Goal: Register for event/course

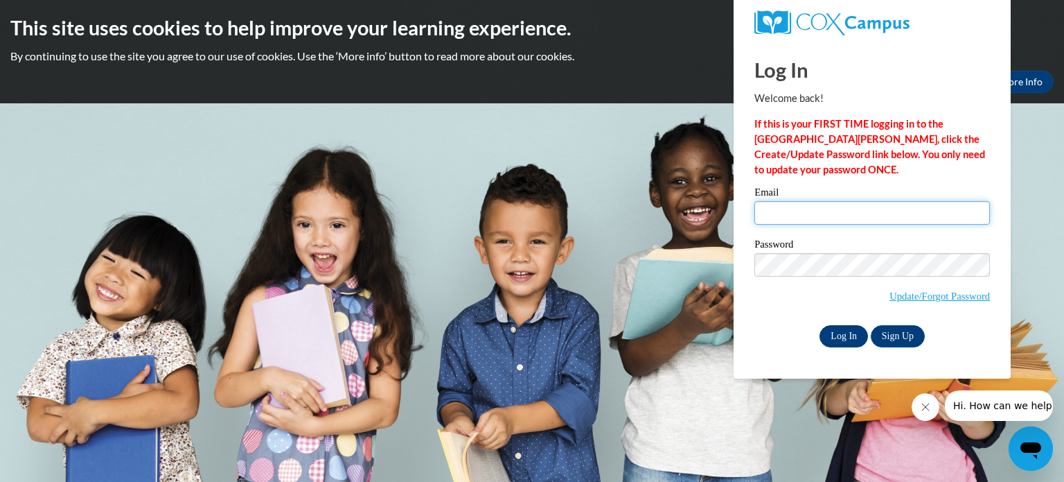
type input "tames@soesc.org"
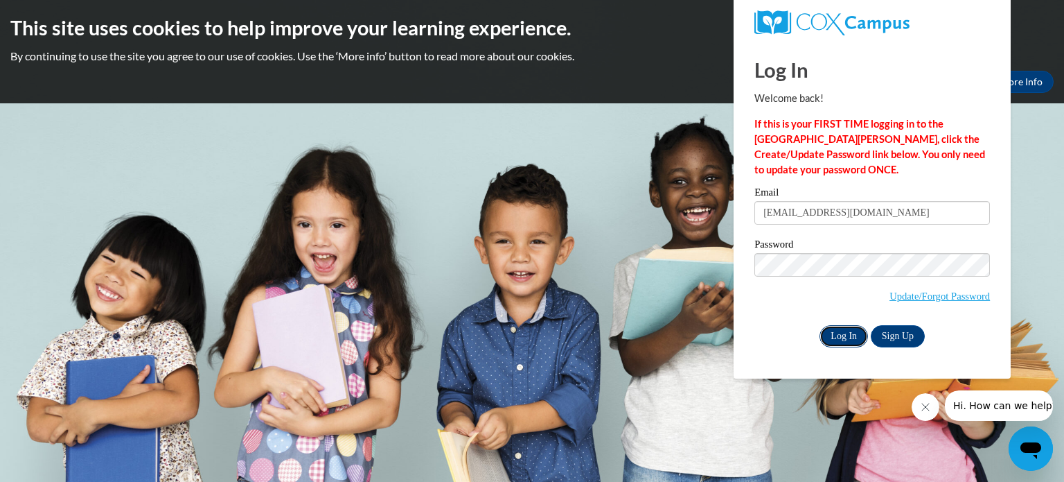
click at [847, 333] on input "Log In" at bounding box center [844, 336] width 49 height 22
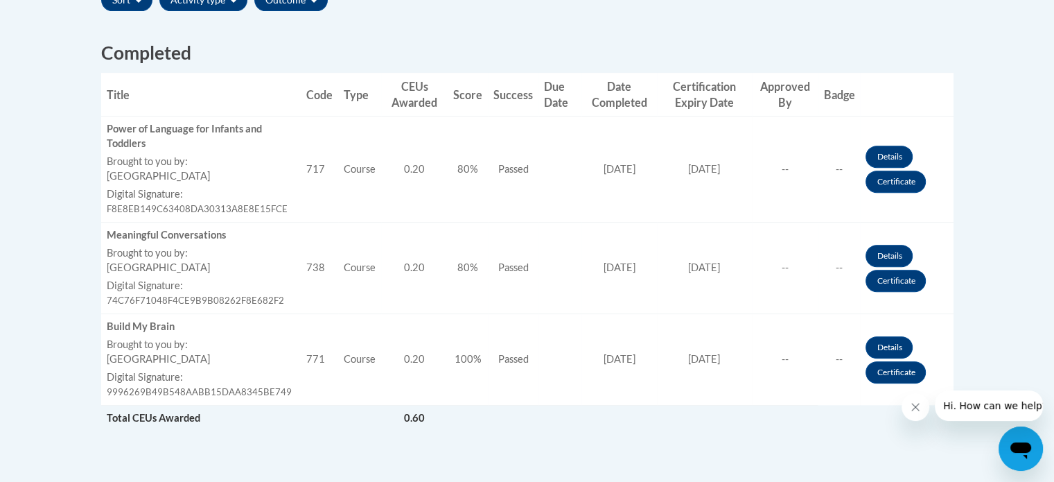
scroll to position [554, 0]
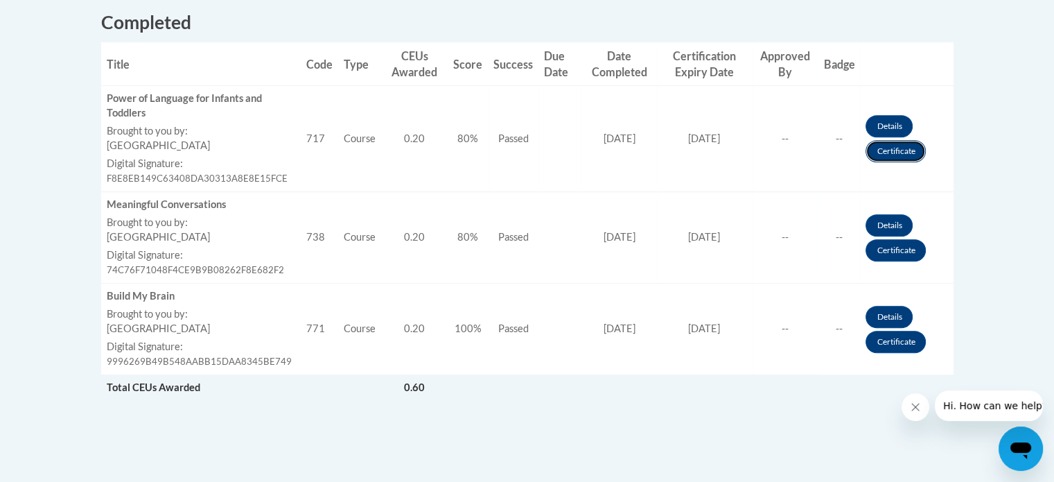
click at [893, 154] on link "Certificate" at bounding box center [895, 151] width 60 height 22
click at [904, 149] on link "Certificate" at bounding box center [895, 151] width 60 height 22
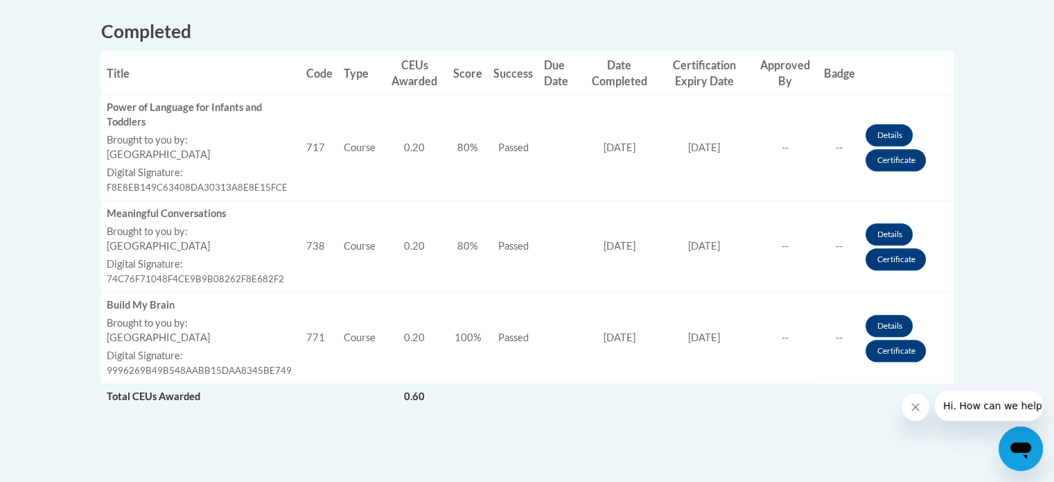
scroll to position [554, 0]
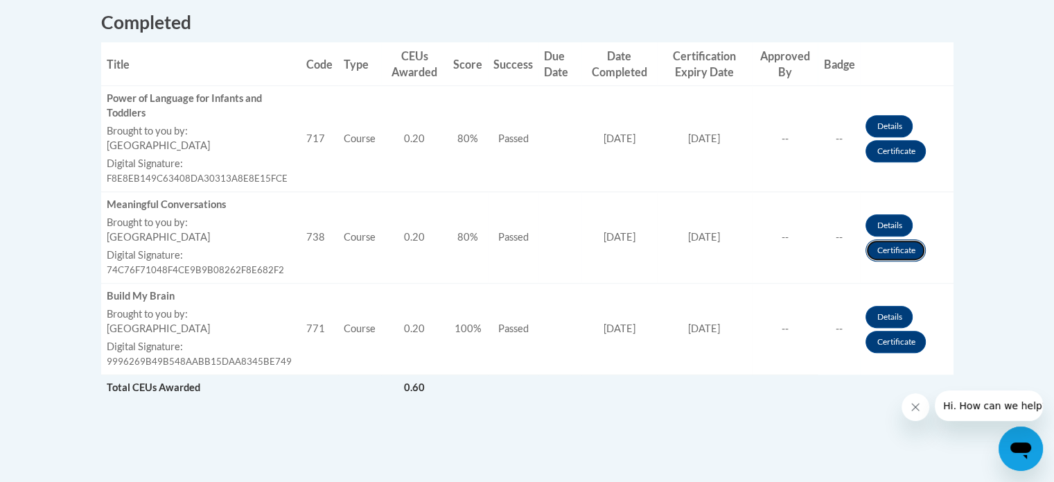
click at [899, 251] on link "Certificate" at bounding box center [895, 250] width 60 height 22
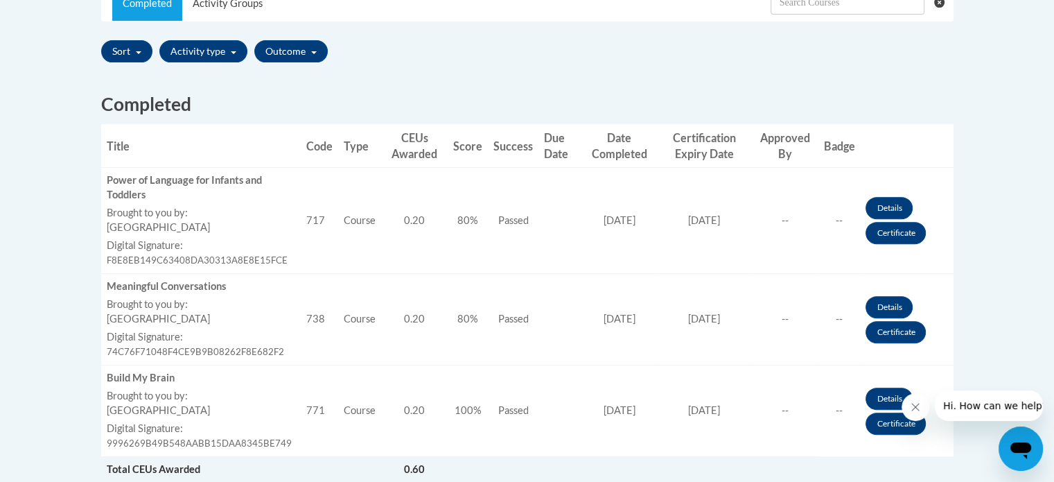
scroll to position [624, 0]
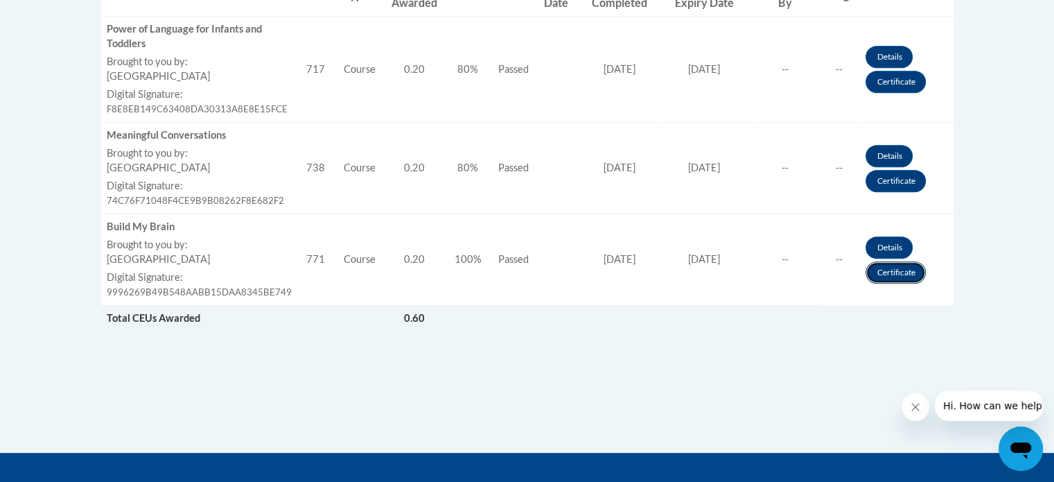
click at [890, 274] on link "Certificate" at bounding box center [895, 272] width 60 height 22
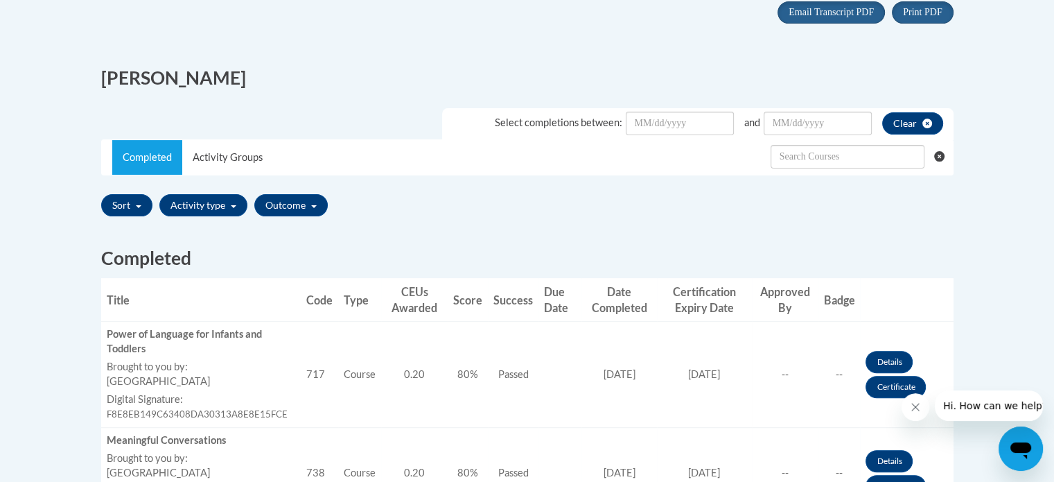
scroll to position [485, 0]
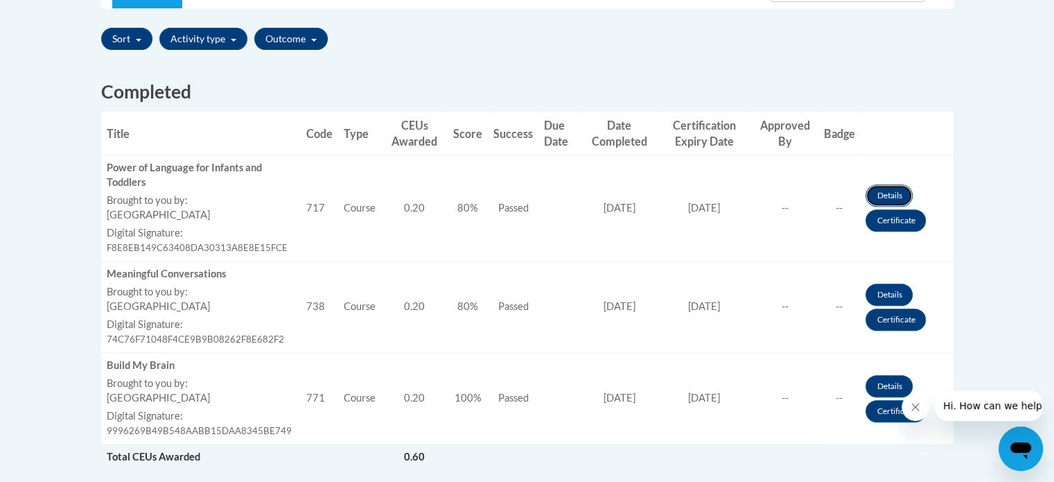
click at [890, 191] on link "Details" at bounding box center [888, 195] width 47 height 22
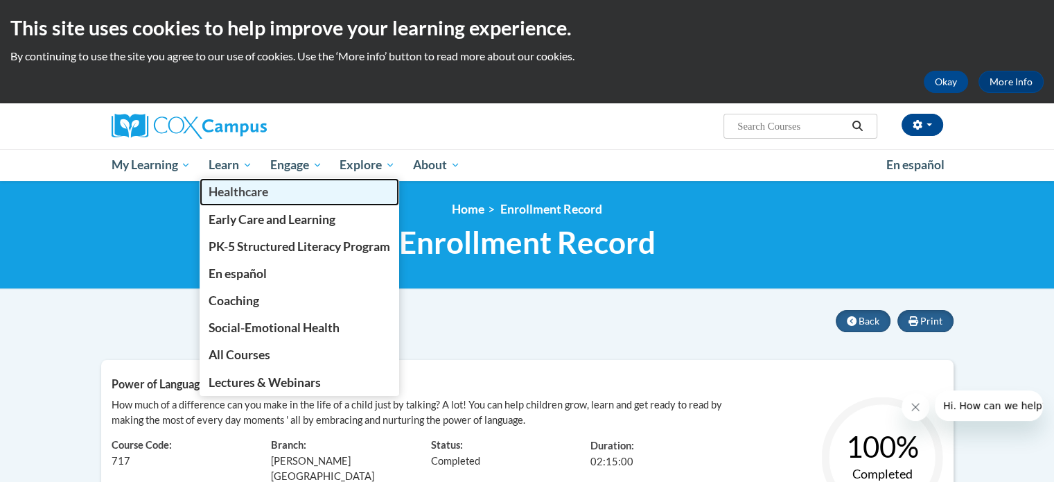
click at [243, 191] on span "Healthcare" at bounding box center [239, 191] width 60 height 15
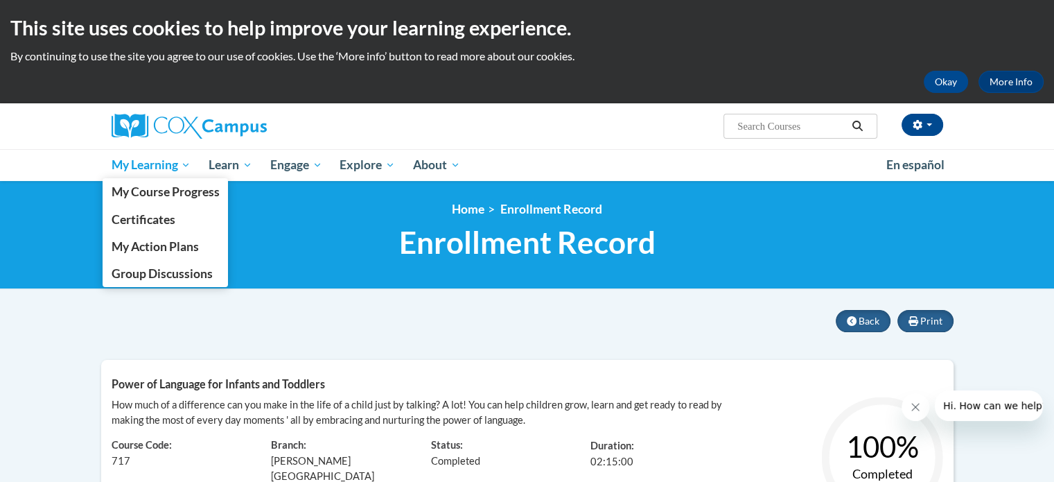
click at [155, 170] on span "My Learning" at bounding box center [151, 165] width 80 height 17
click at [160, 218] on span "Certificates" at bounding box center [143, 219] width 64 height 15
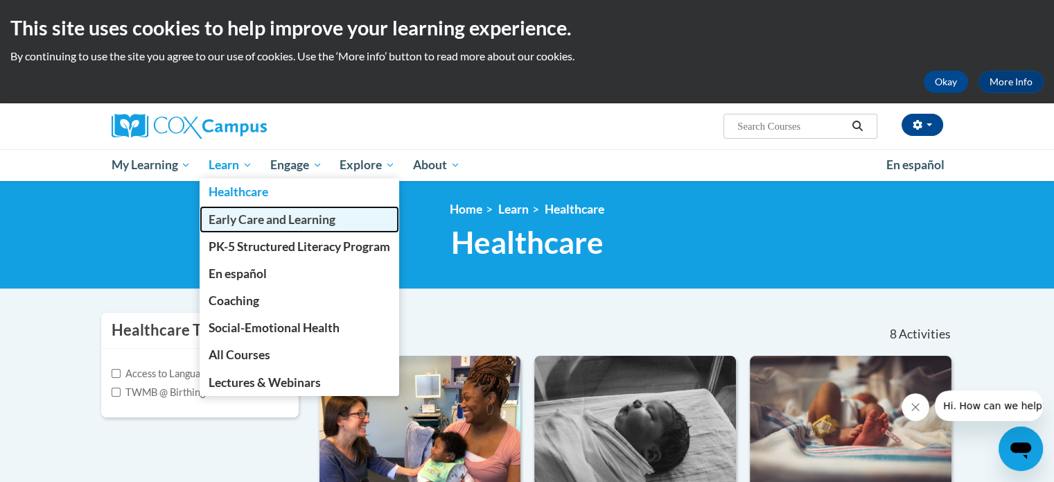
click at [252, 216] on span "Early Care and Learning" at bounding box center [272, 219] width 127 height 15
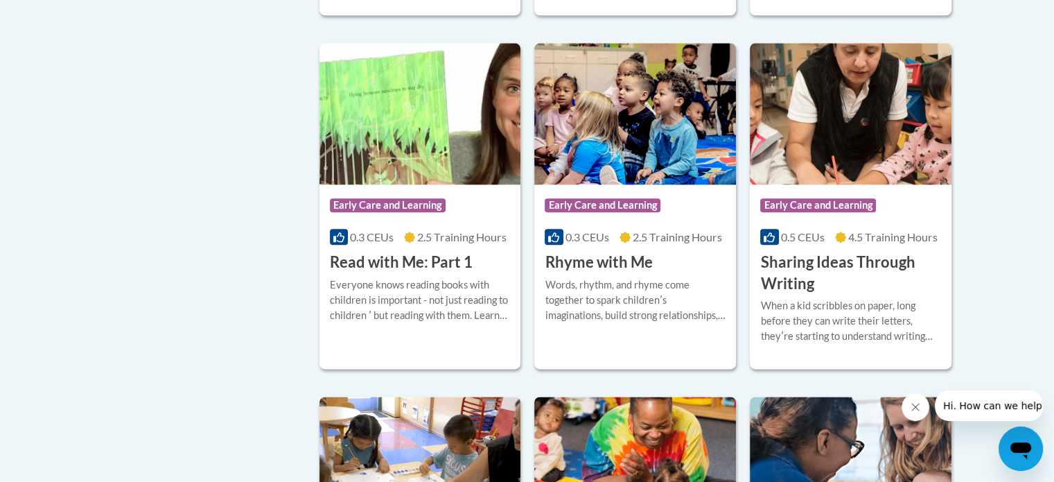
scroll to position [1663, 0]
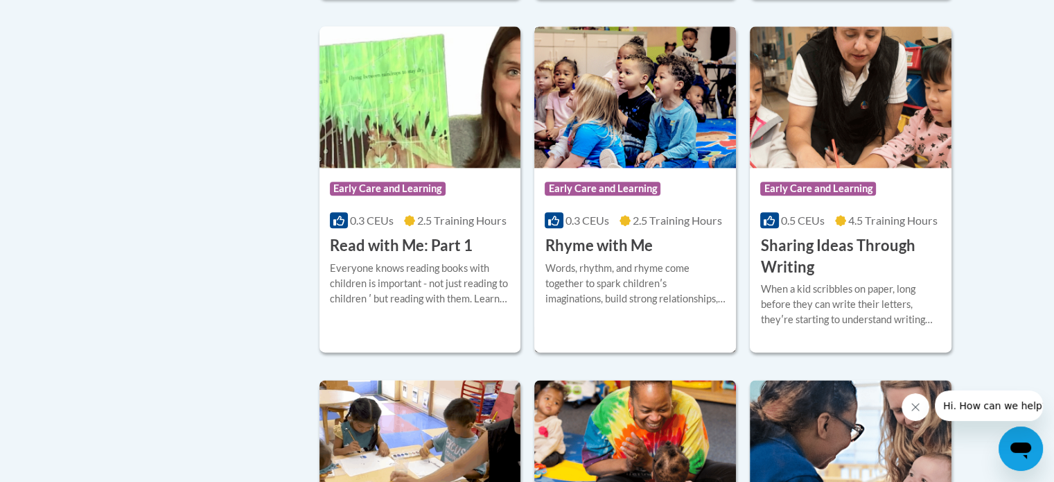
click at [606, 256] on h3 "Rhyme with Me" at bounding box center [598, 245] width 107 height 21
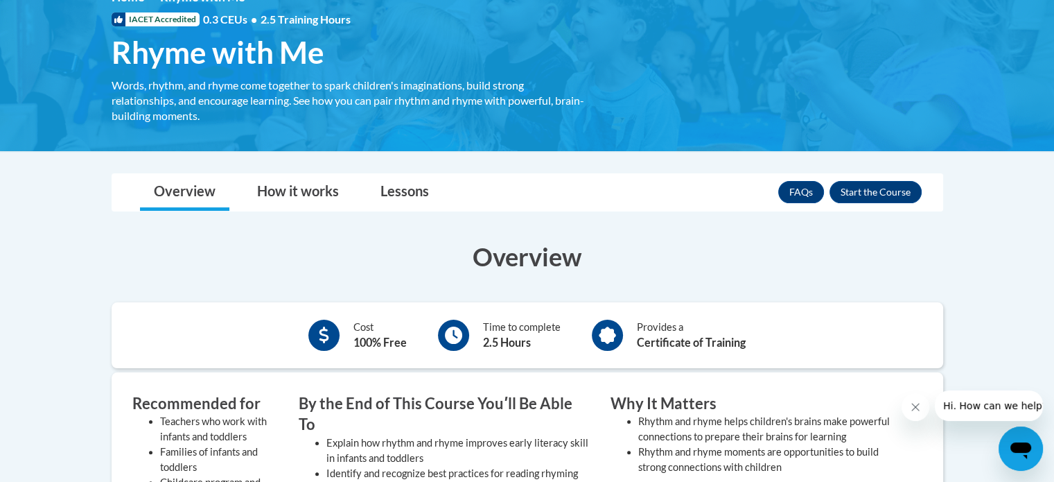
scroll to position [205, 0]
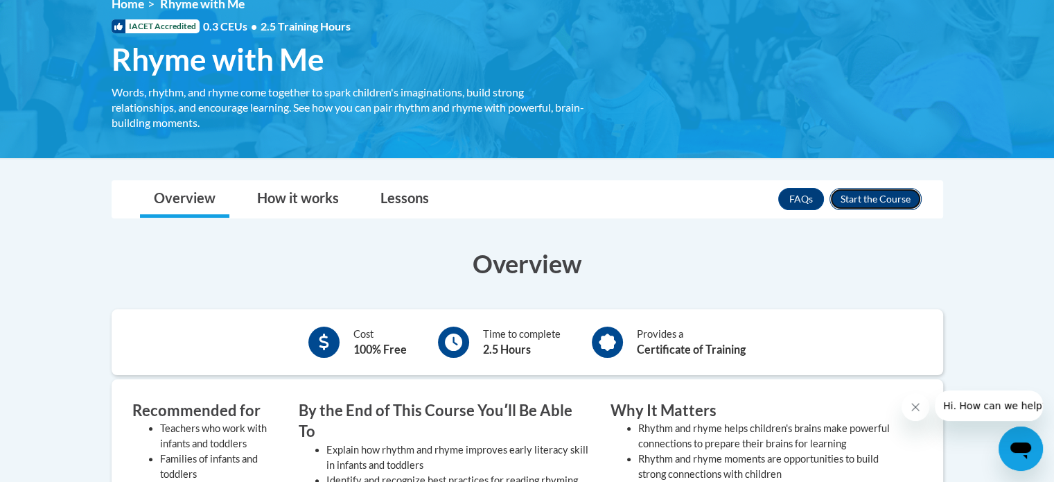
click at [870, 200] on button "Enroll" at bounding box center [875, 199] width 92 height 22
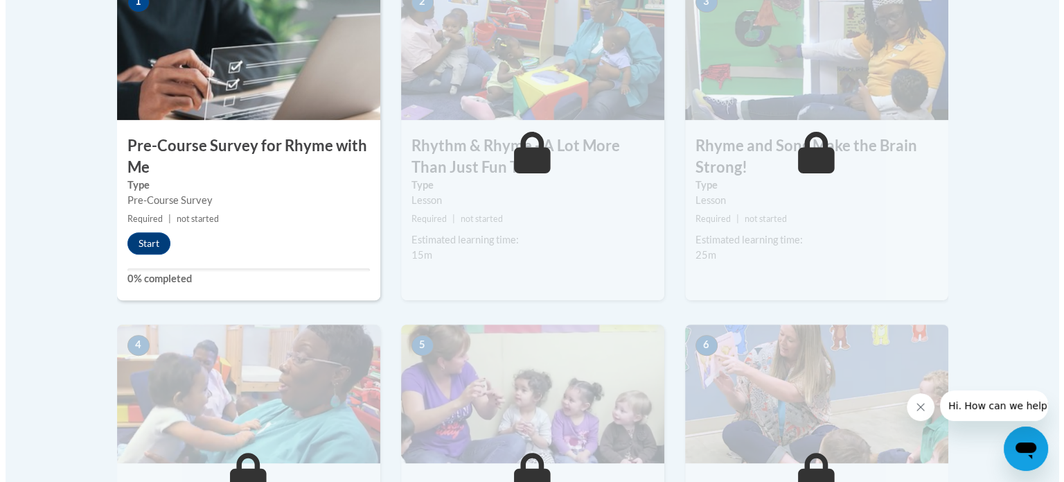
scroll to position [485, 0]
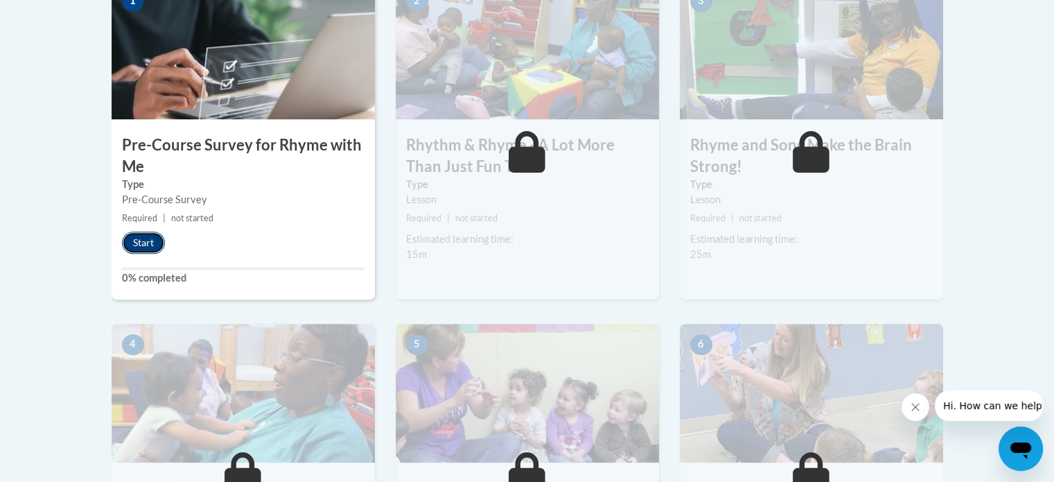
click at [144, 245] on button "Start" at bounding box center [143, 242] width 43 height 22
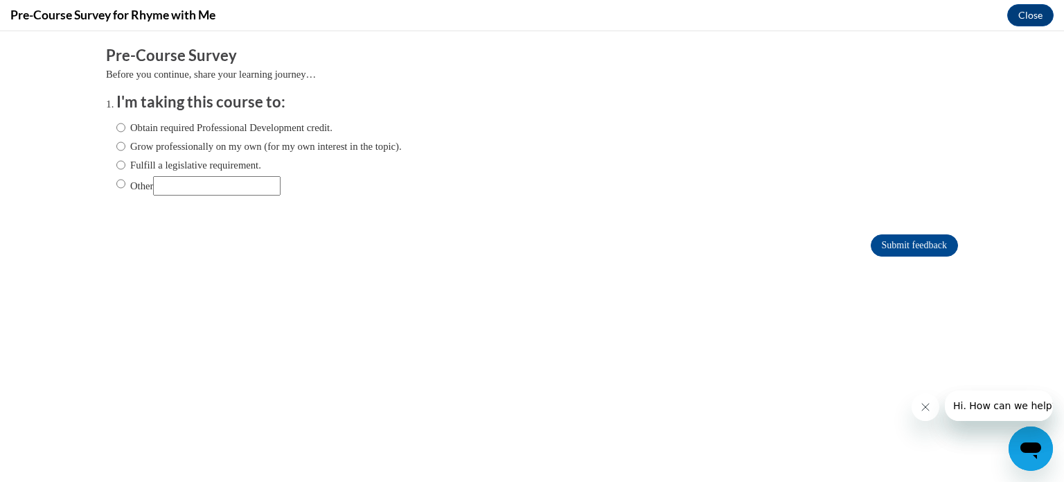
scroll to position [0, 0]
click at [116, 127] on input "Obtain required Professional Development credit." at bounding box center [120, 127] width 9 height 15
radio input "true"
click at [898, 244] on input "Submit feedback" at bounding box center [914, 245] width 87 height 22
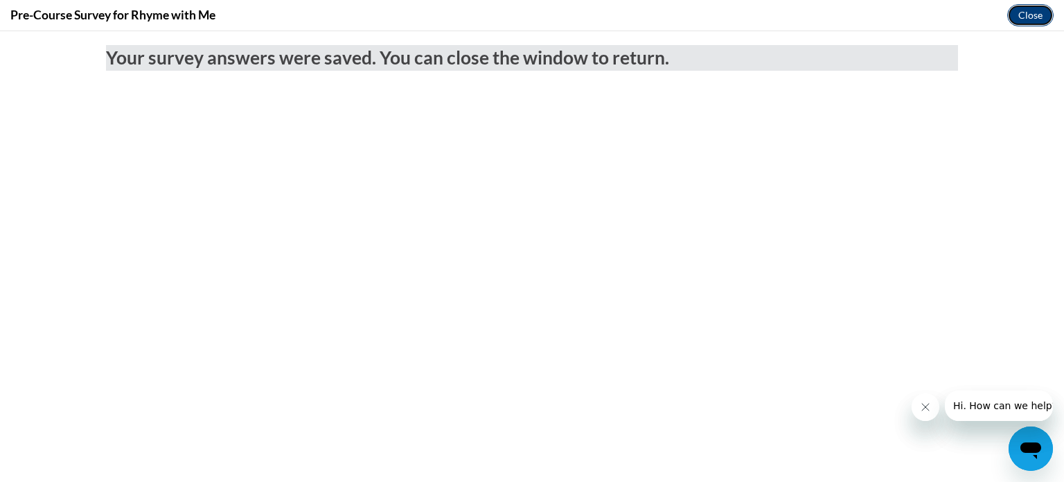
click at [1030, 16] on button "Close" at bounding box center [1031, 15] width 46 height 22
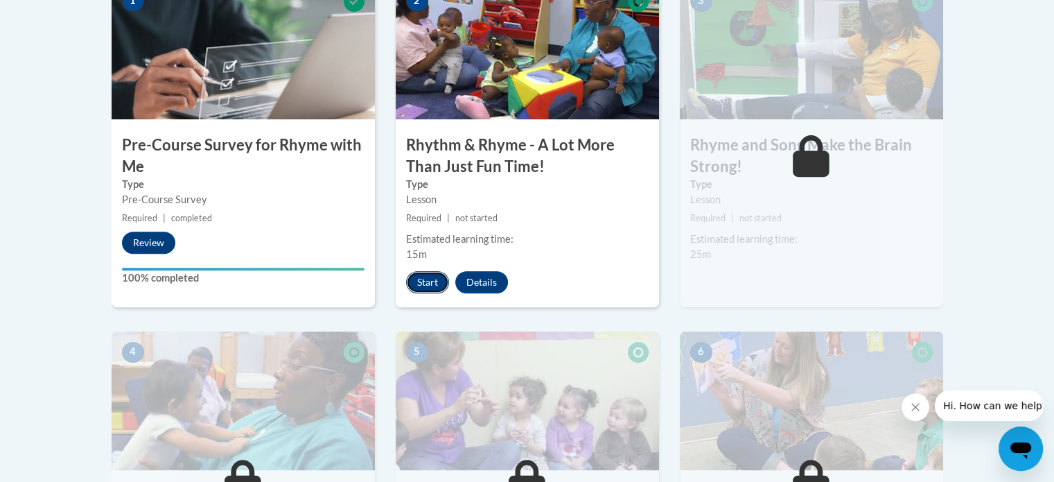
click at [428, 280] on button "Start" at bounding box center [427, 282] width 43 height 22
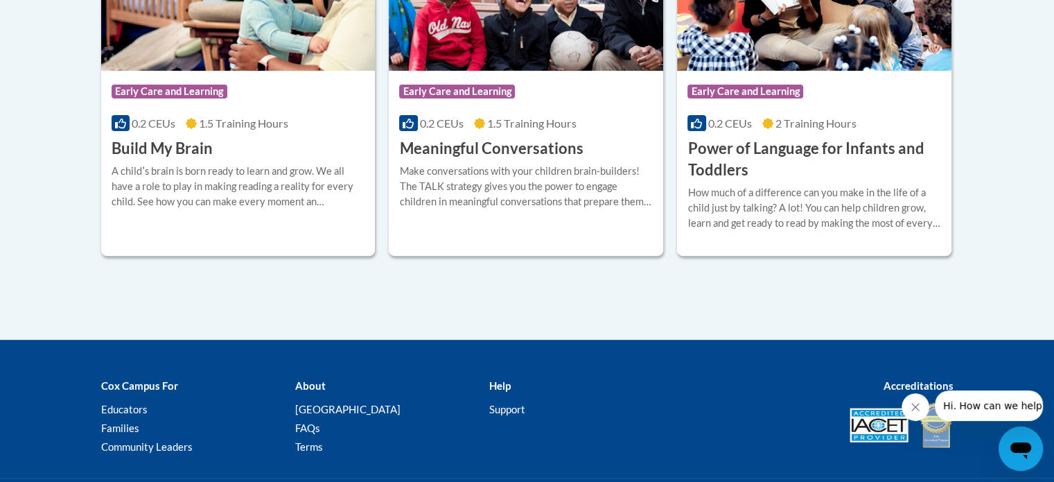
scroll to position [385, 0]
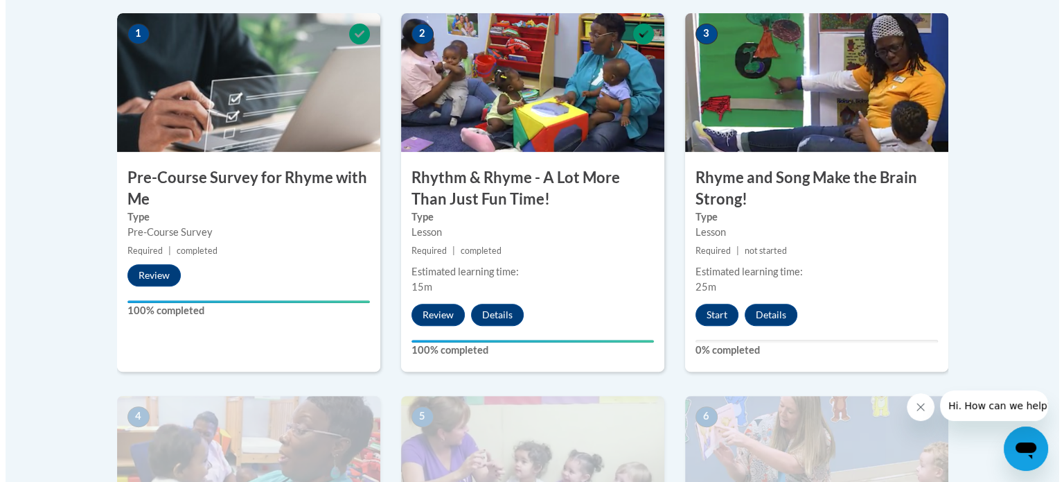
scroll to position [485, 0]
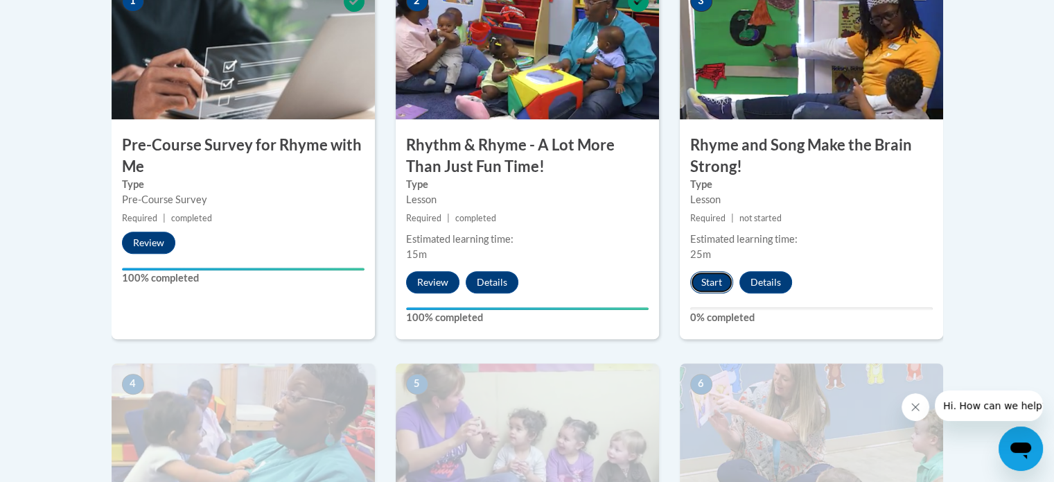
click at [715, 281] on button "Start" at bounding box center [711, 282] width 43 height 22
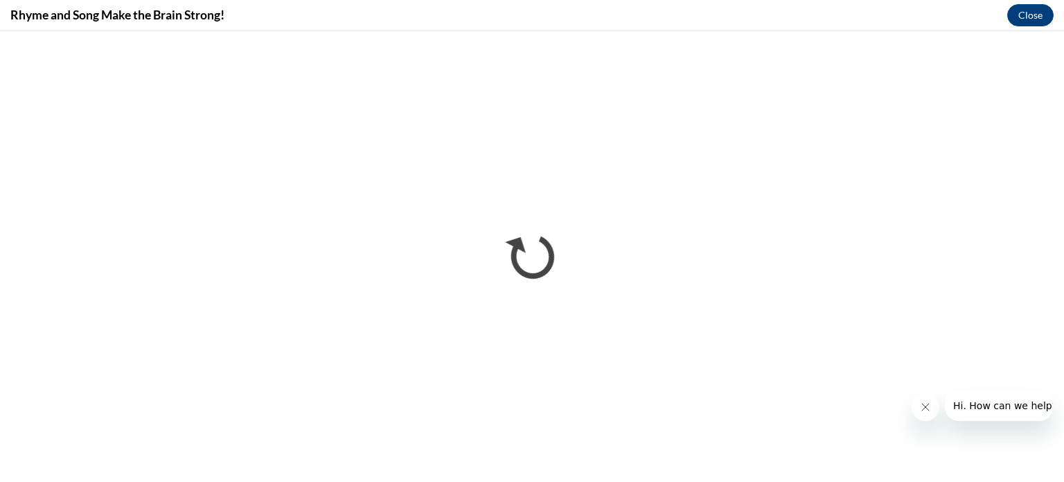
scroll to position [0, 0]
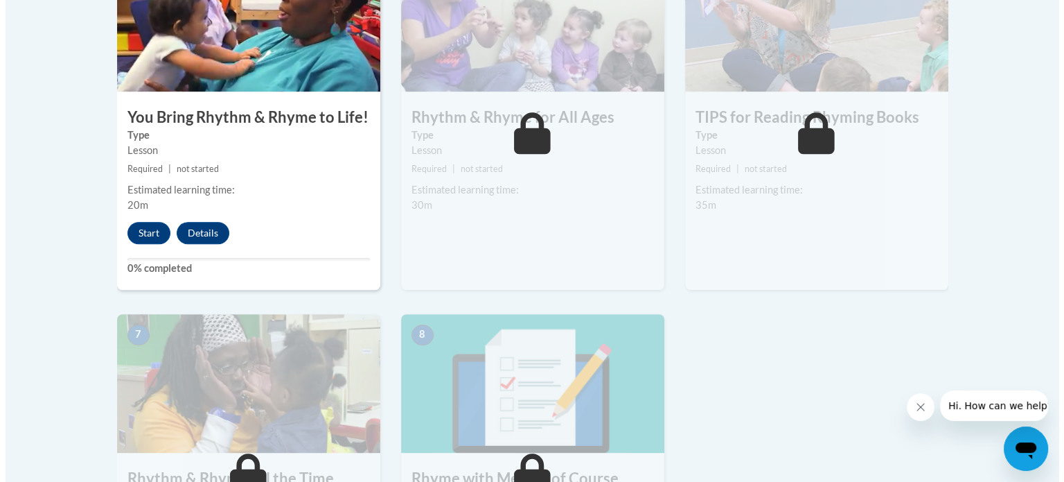
scroll to position [901, 0]
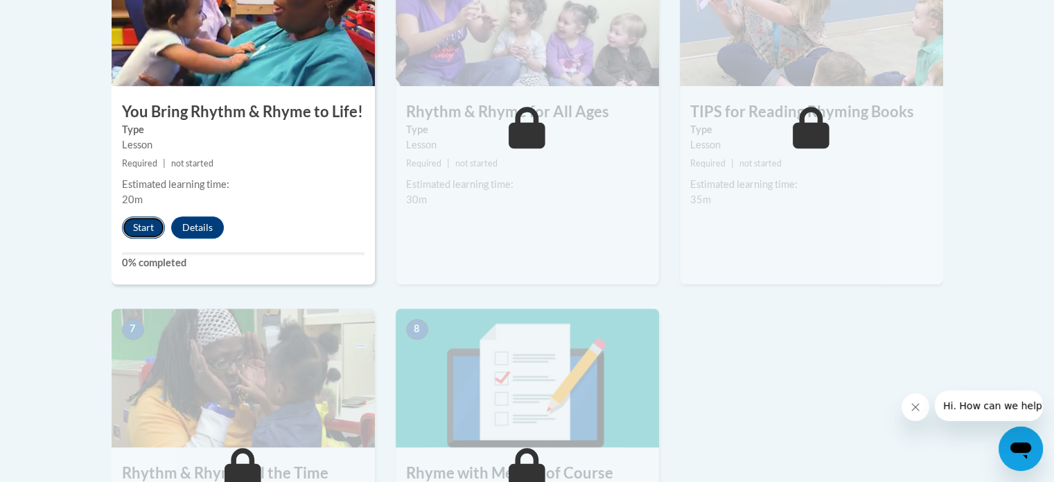
click at [136, 230] on button "Start" at bounding box center [143, 227] width 43 height 22
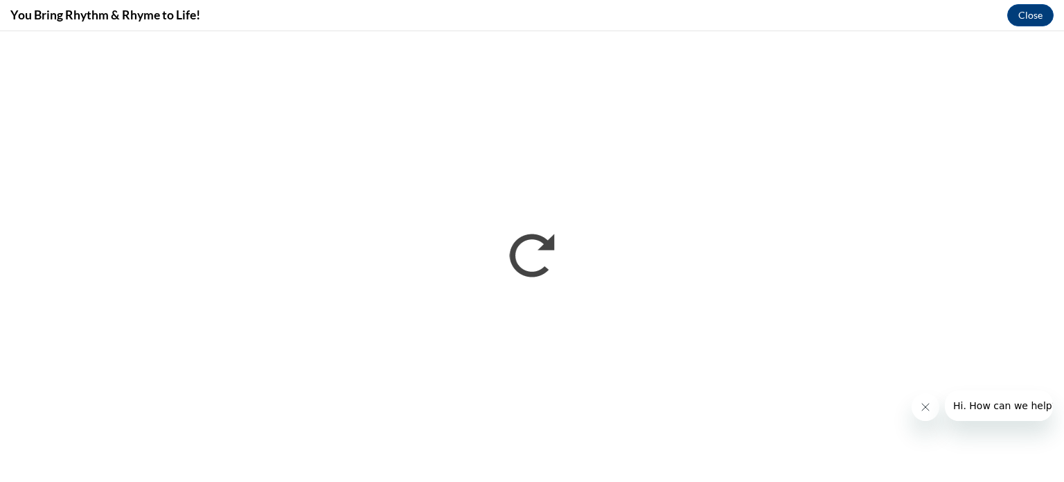
scroll to position [0, 0]
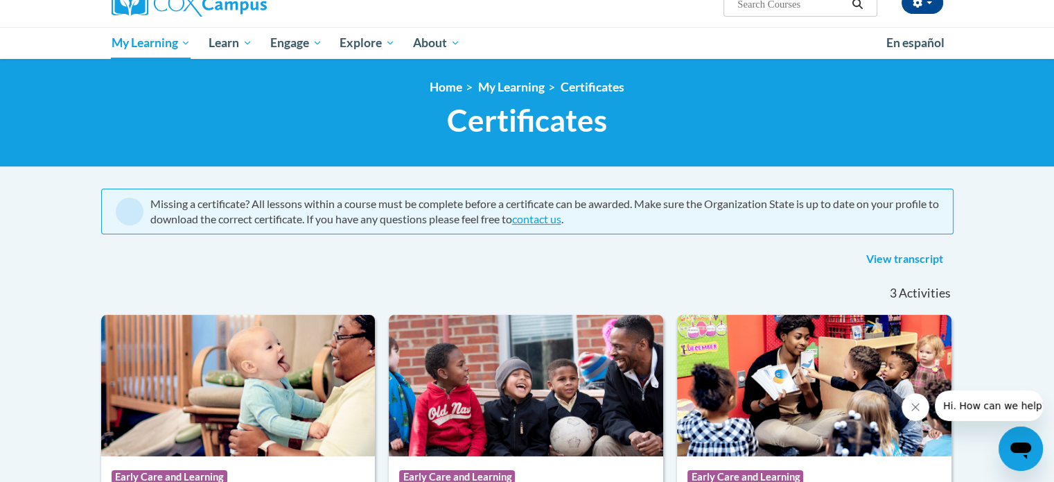
scroll to position [38, 0]
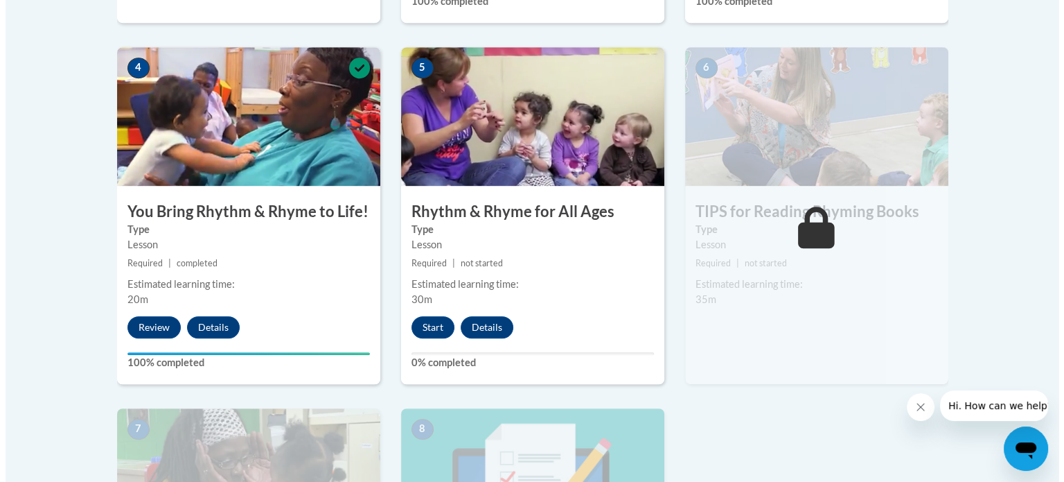
scroll to position [832, 0]
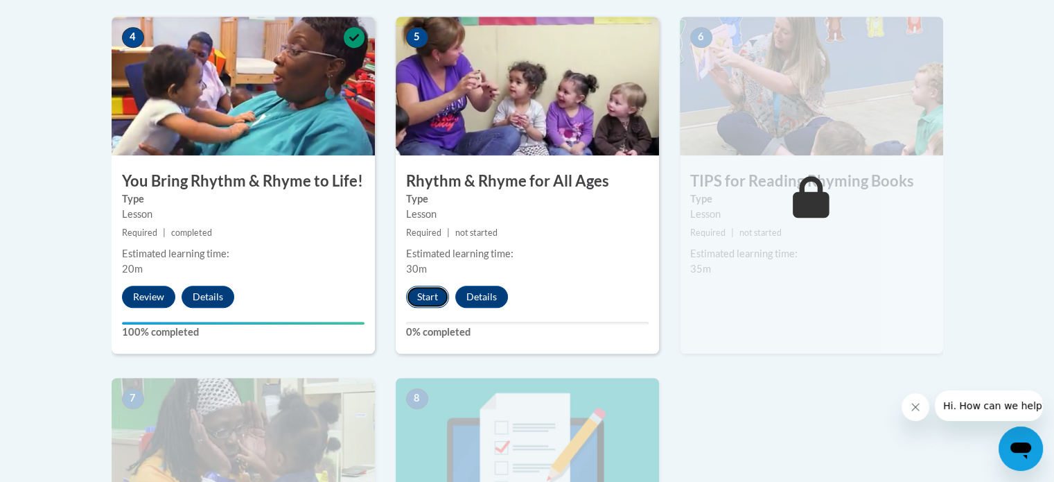
click at [430, 297] on button "Start" at bounding box center [427, 296] width 43 height 22
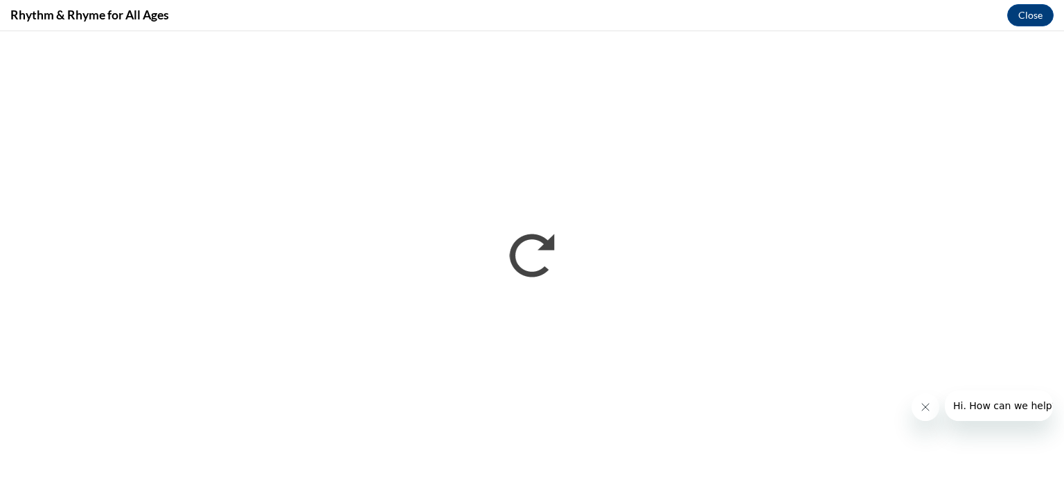
scroll to position [0, 0]
